Goal: Find specific page/section: Find specific page/section

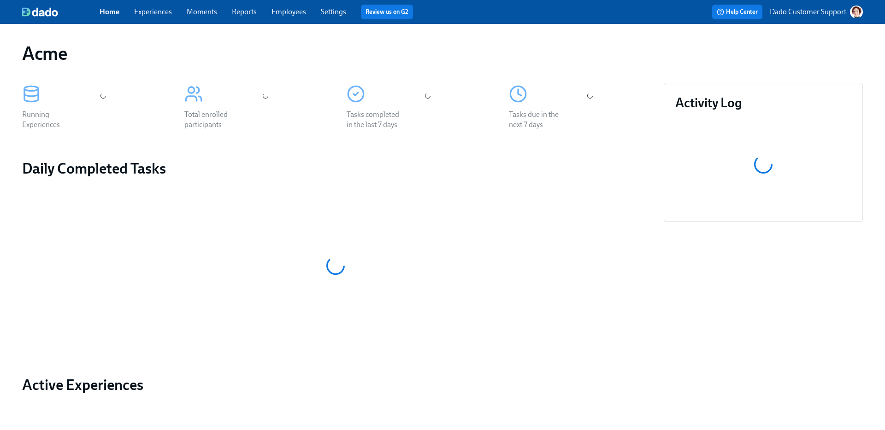
click at [158, 7] on link "Experiences" at bounding box center [153, 11] width 38 height 9
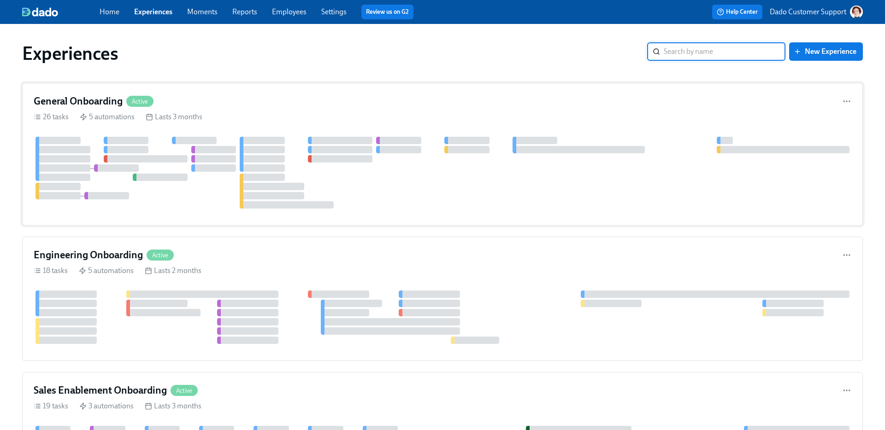
click at [205, 143] on div at bounding box center [194, 140] width 45 height 7
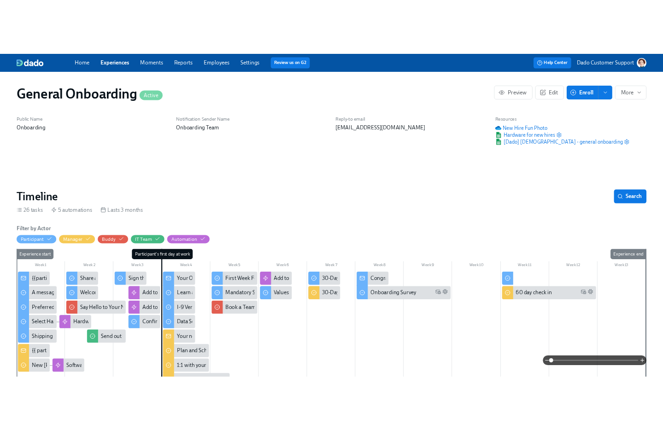
scroll to position [0, 9898]
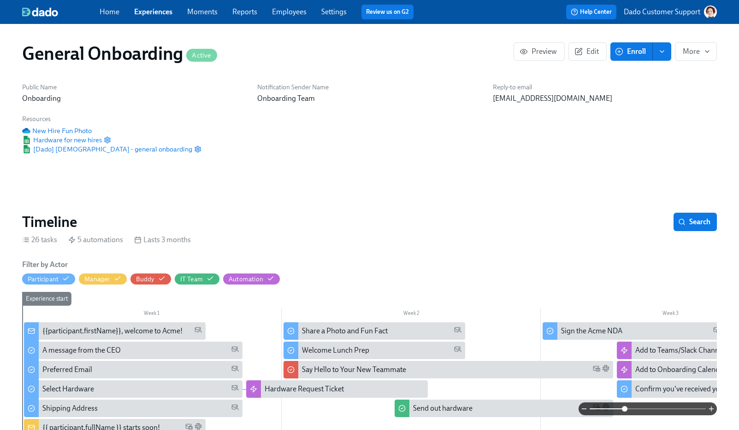
click at [625, 403] on span at bounding box center [647, 409] width 116 height 13
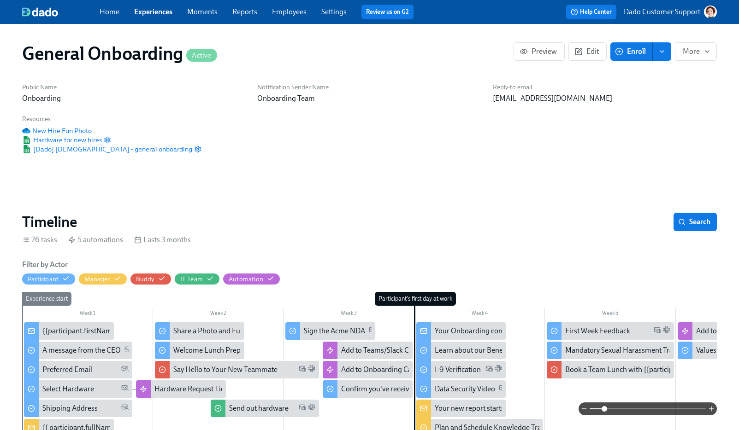
drag, startPoint x: 624, startPoint y: 405, endPoint x: 604, endPoint y: 406, distance: 20.3
click at [604, 406] on span at bounding box center [604, 409] width 6 height 6
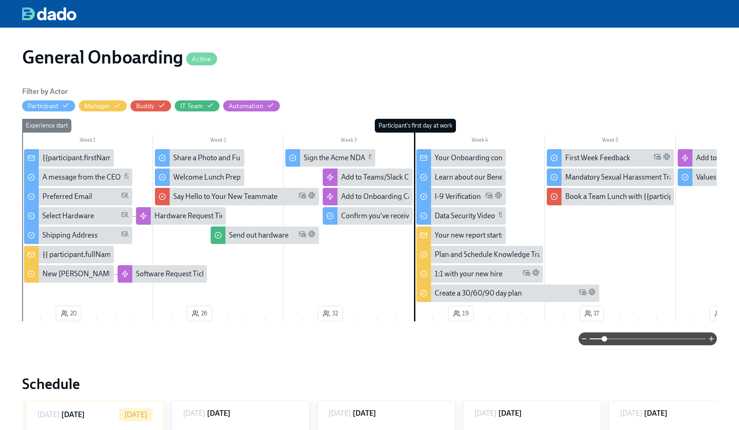
drag, startPoint x: 393, startPoint y: 127, endPoint x: 532, endPoint y: 20, distance: 175.6
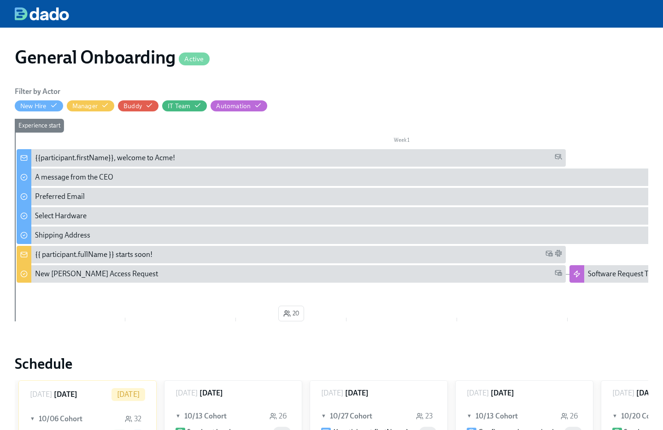
click at [385, 65] on div "General Onboarding Active" at bounding box center [332, 57] width 634 height 22
